Goal: Navigation & Orientation: Find specific page/section

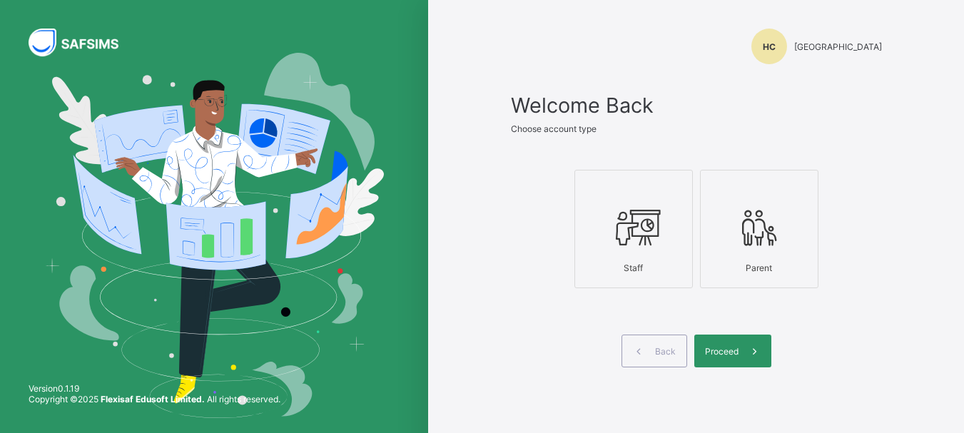
click at [647, 238] on icon at bounding box center [634, 227] width 50 height 43
click at [750, 354] on span at bounding box center [755, 351] width 33 height 33
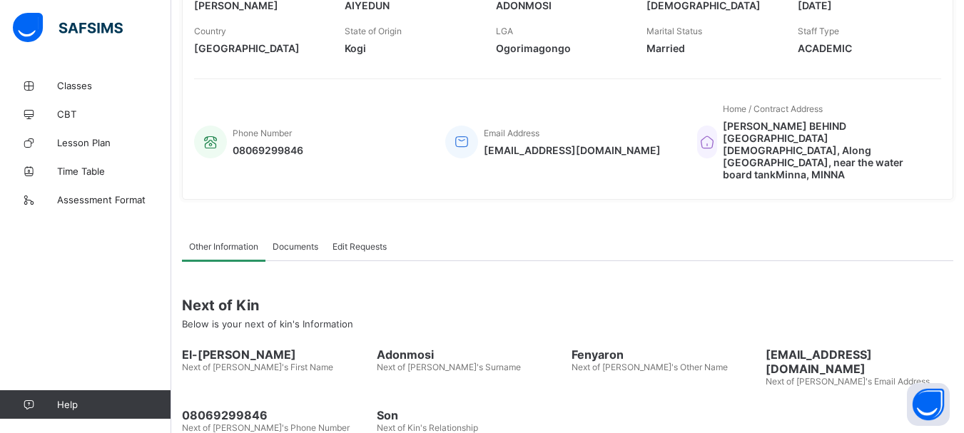
scroll to position [318, 0]
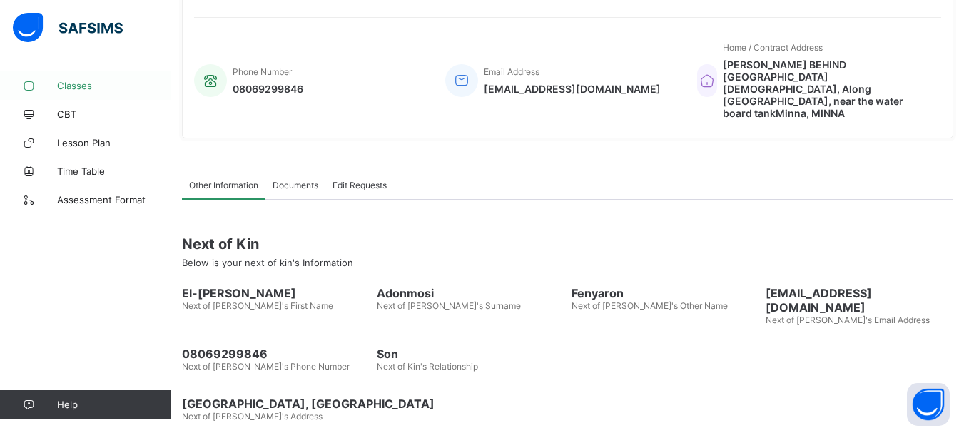
click at [79, 89] on span "Classes" at bounding box center [114, 85] width 114 height 11
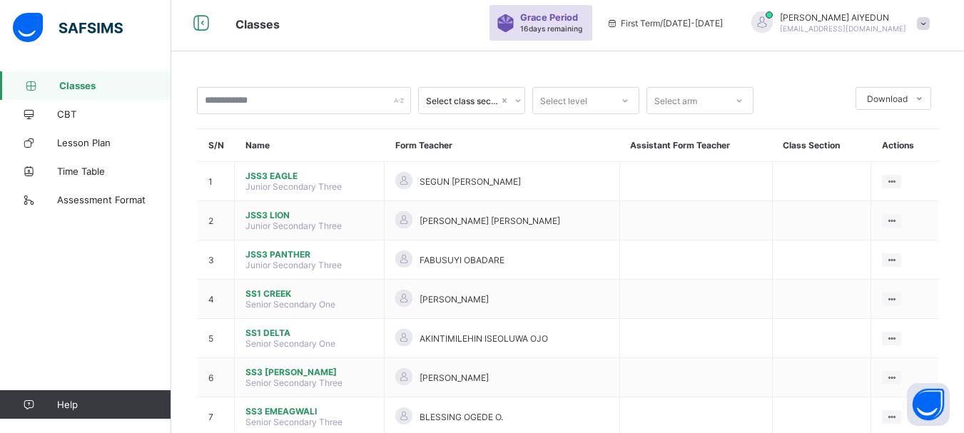
scroll to position [51, 0]
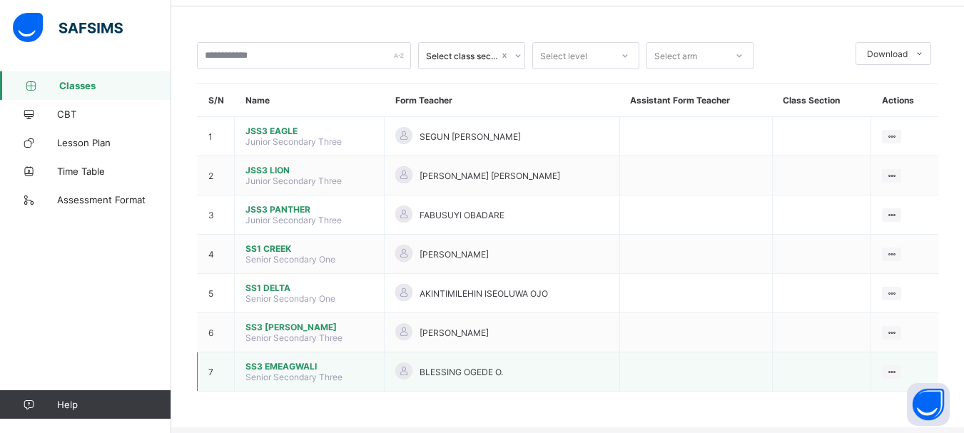
click at [296, 371] on span "SS3 EMEAGWALI" at bounding box center [310, 366] width 128 height 11
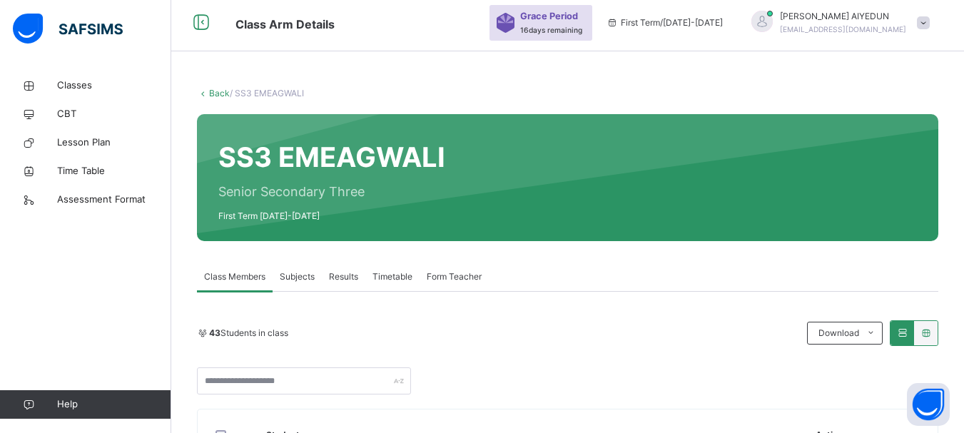
scroll to position [51, 0]
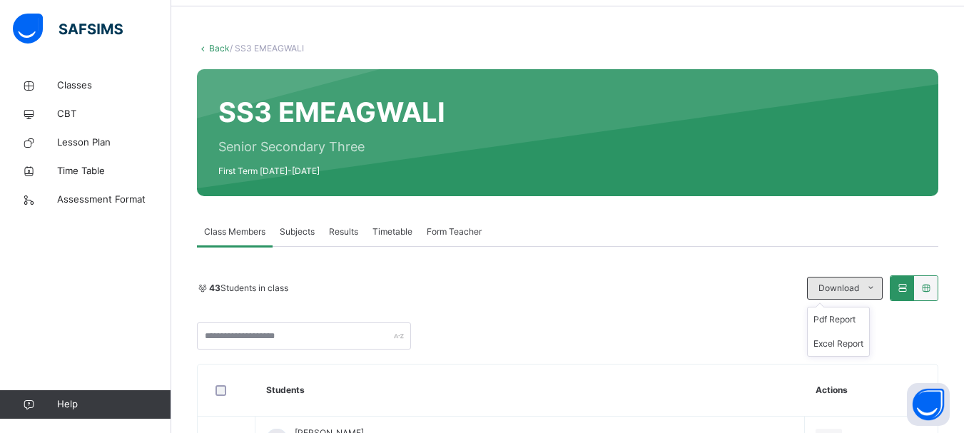
click at [877, 289] on icon at bounding box center [871, 288] width 11 height 11
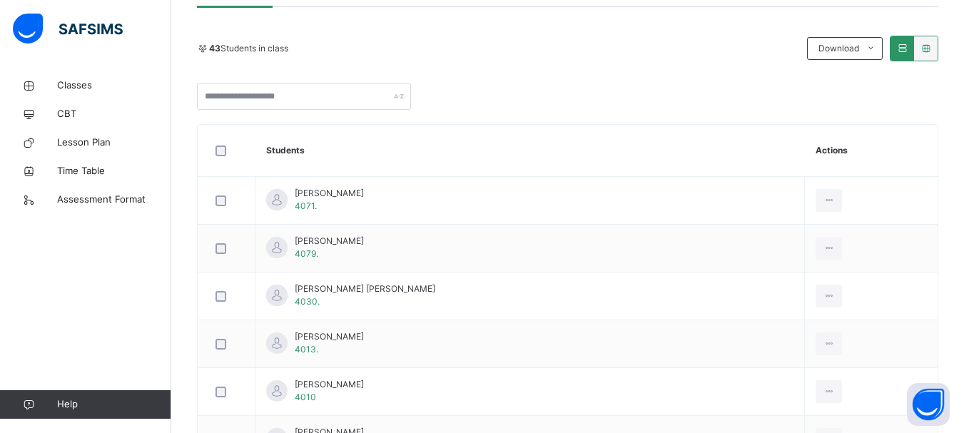
scroll to position [262, 0]
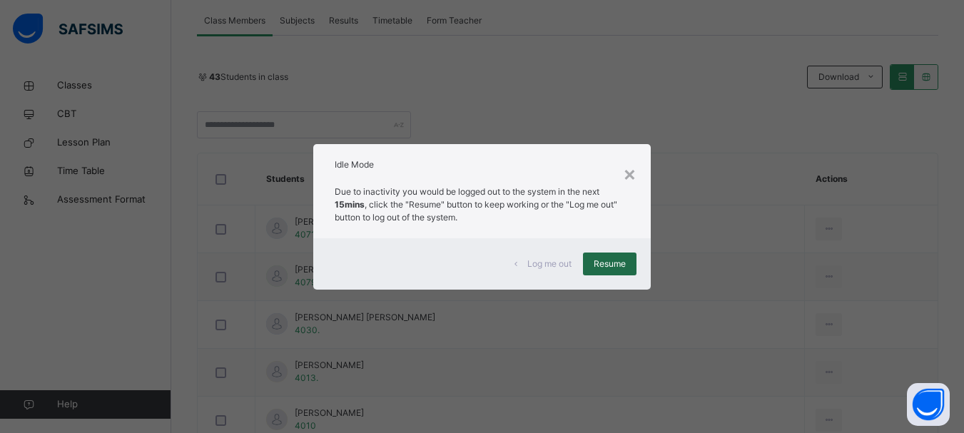
click at [594, 267] on div "Resume" at bounding box center [610, 264] width 54 height 23
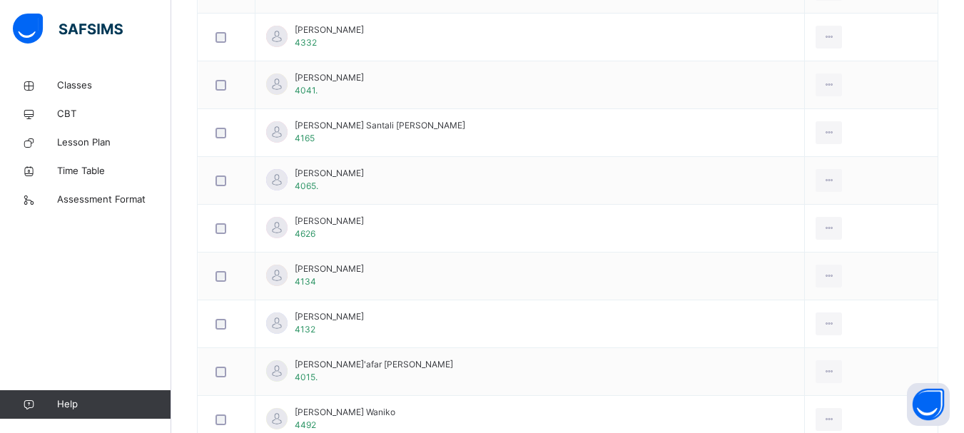
scroll to position [1057, 0]
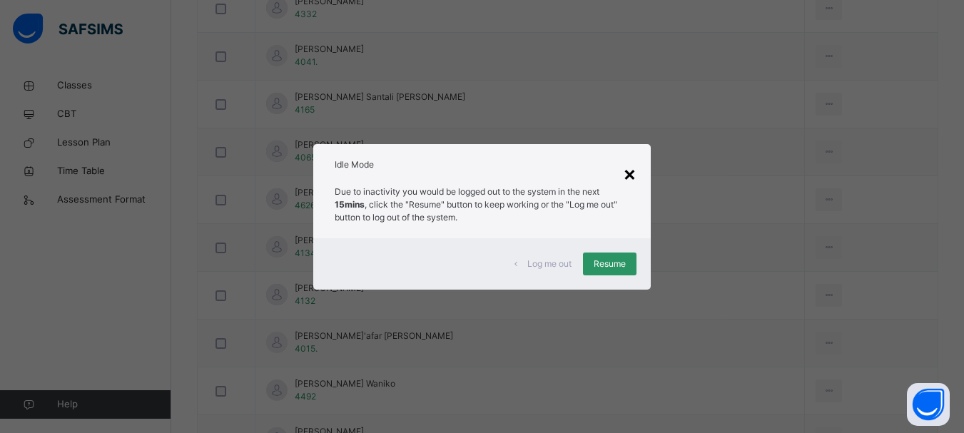
click at [631, 177] on div "×" at bounding box center [630, 173] width 14 height 30
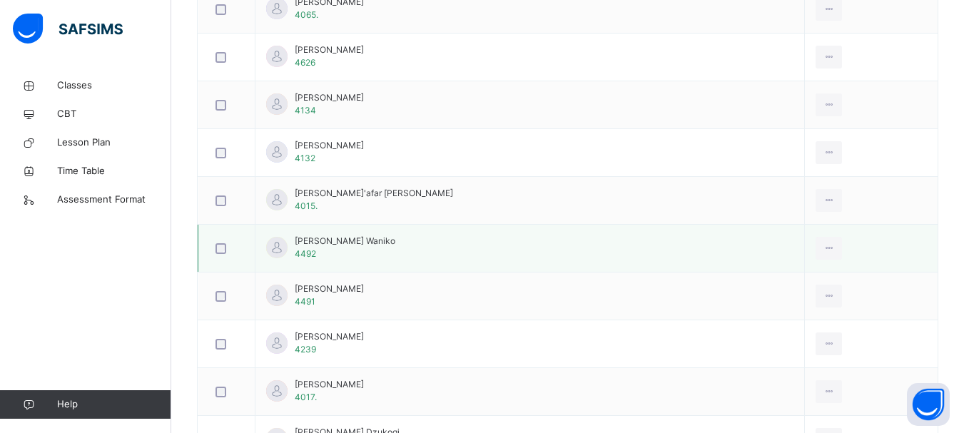
scroll to position [1171, 0]
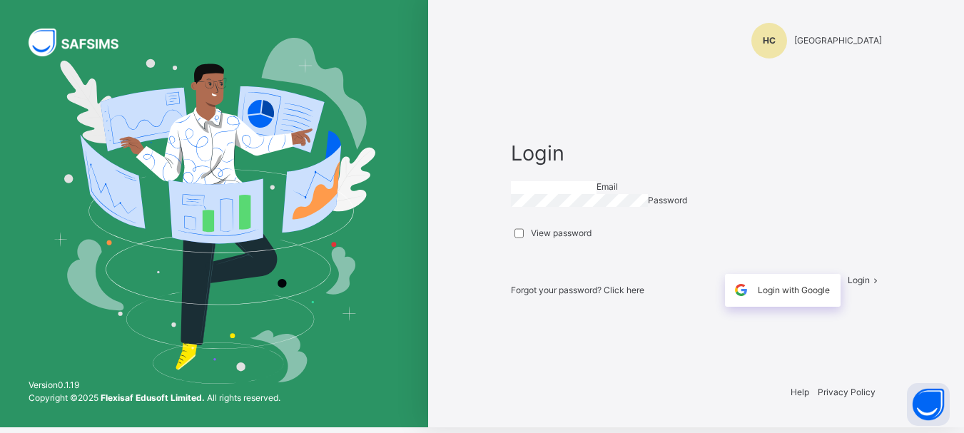
type input "**********"
